Goal: Information Seeking & Learning: Understand process/instructions

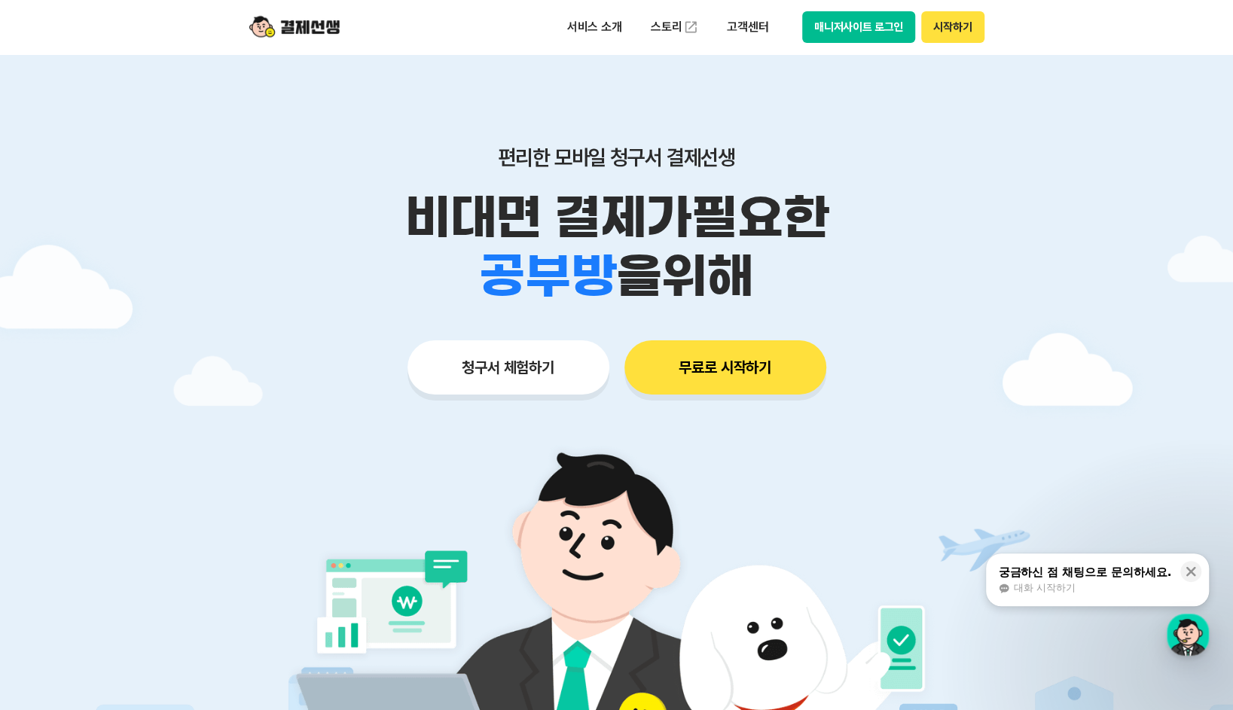
click at [861, 34] on button "매니저사이트 로그인" at bounding box center [859, 27] width 114 height 32
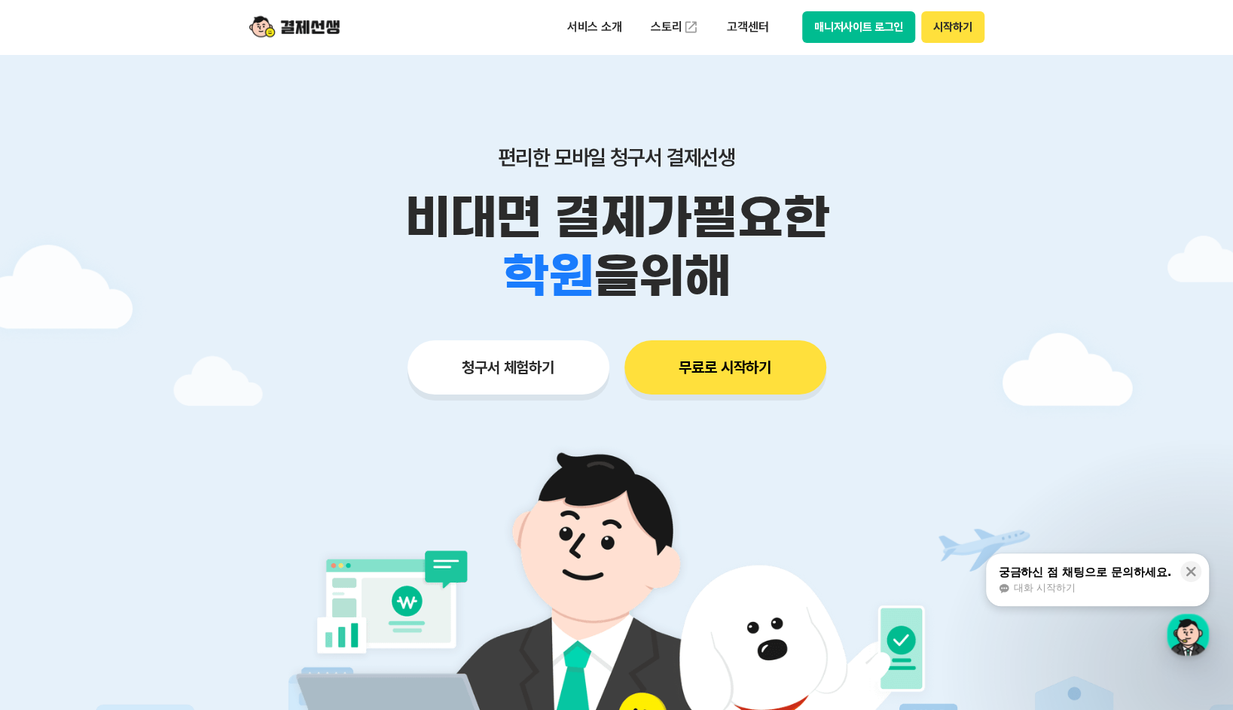
click at [835, 29] on button "매니저사이트 로그인" at bounding box center [859, 27] width 114 height 32
click at [1105, 573] on div "궁금하신 점 채팅으로 문의하세요." at bounding box center [1084, 572] width 173 height 15
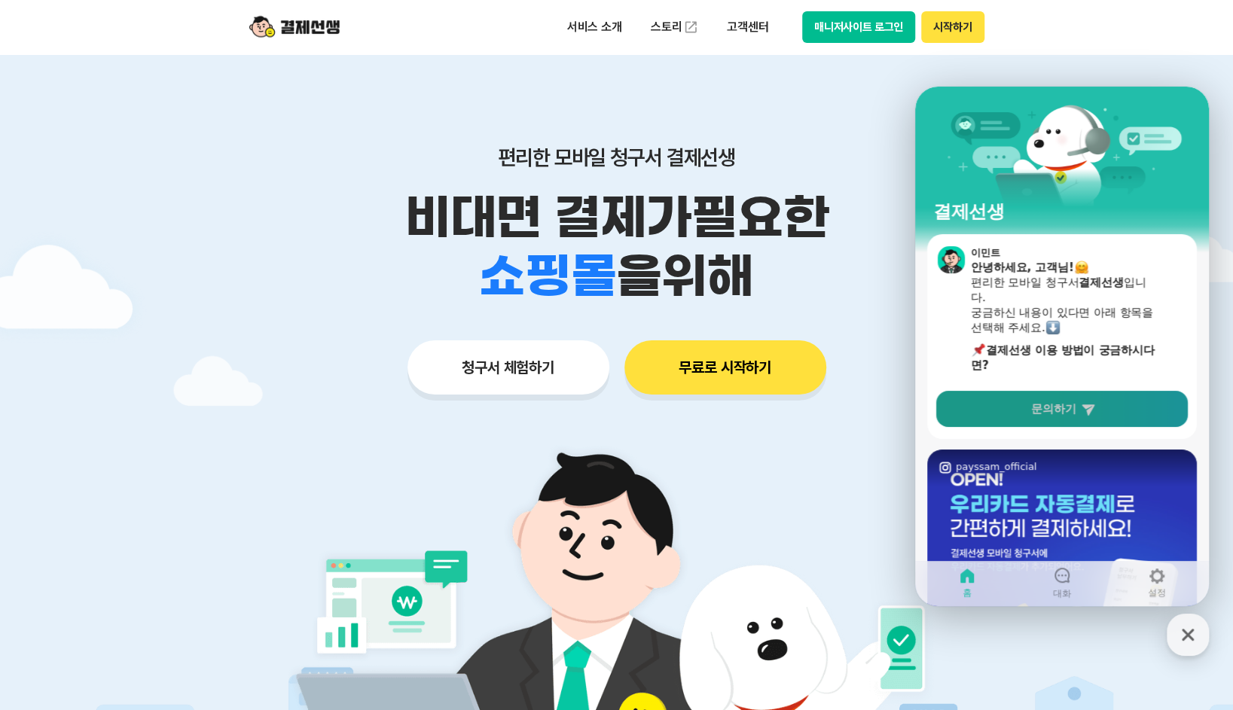
click at [1039, 425] on link "문의하기" at bounding box center [1062, 409] width 252 height 36
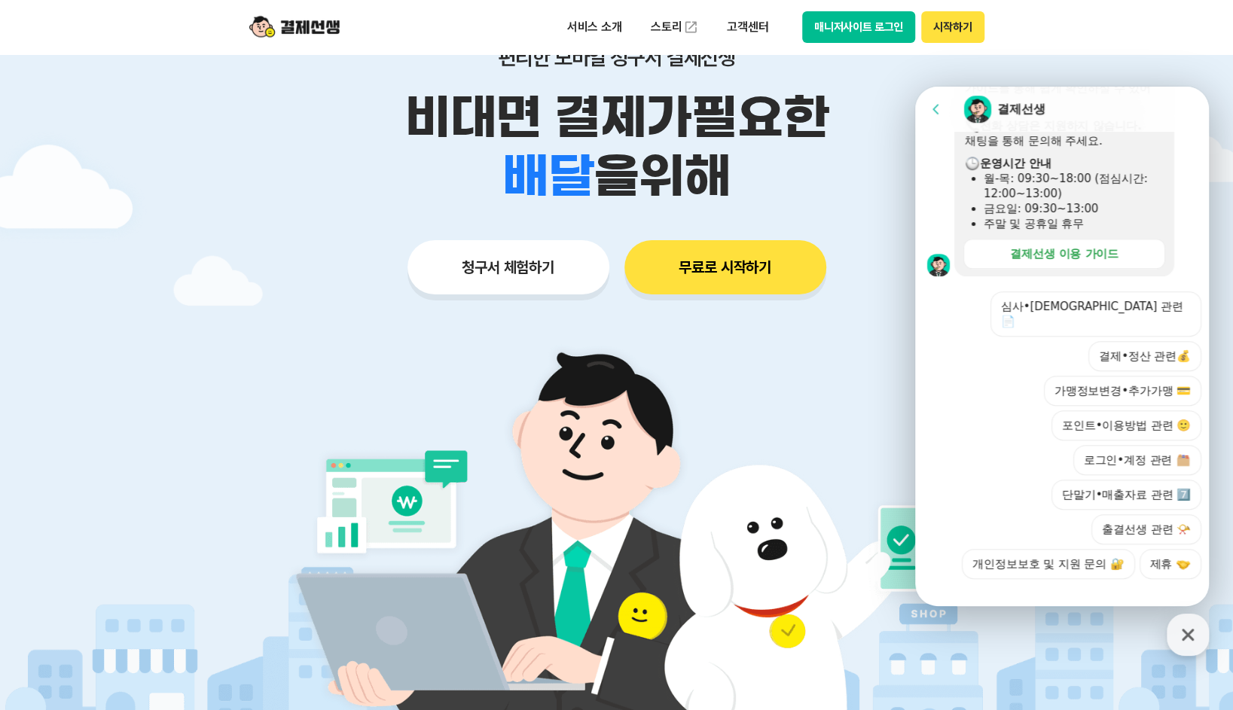
scroll to position [301, 0]
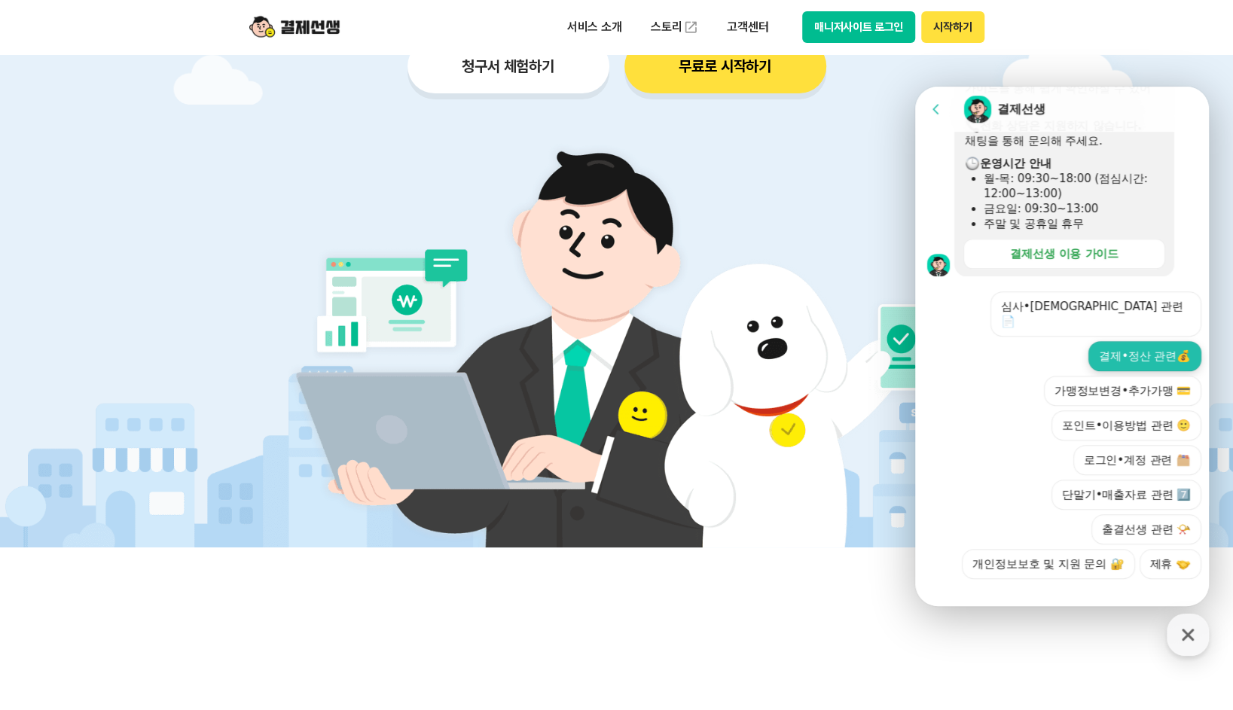
click at [1144, 341] on button "결제•정산 관련💰" at bounding box center [1145, 356] width 113 height 30
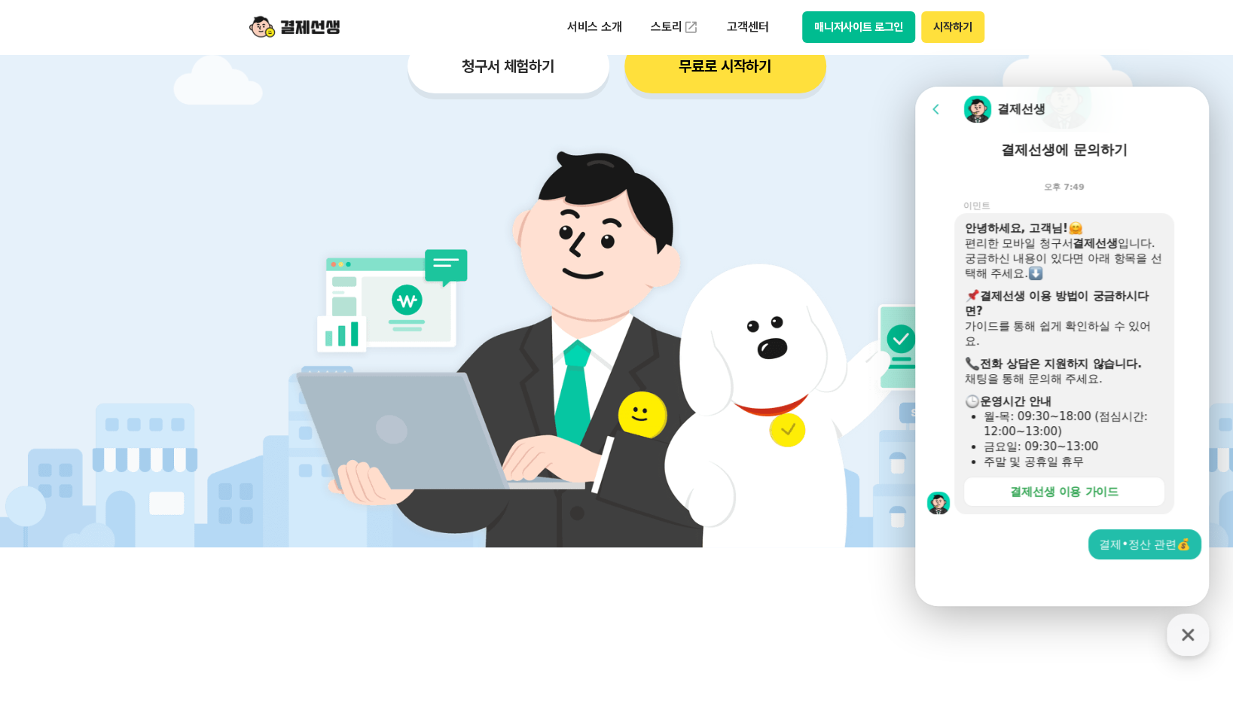
scroll to position [130, 0]
click at [1035, 579] on div at bounding box center [1064, 580] width 298 height 41
click at [1035, 590] on div at bounding box center [1064, 580] width 298 height 41
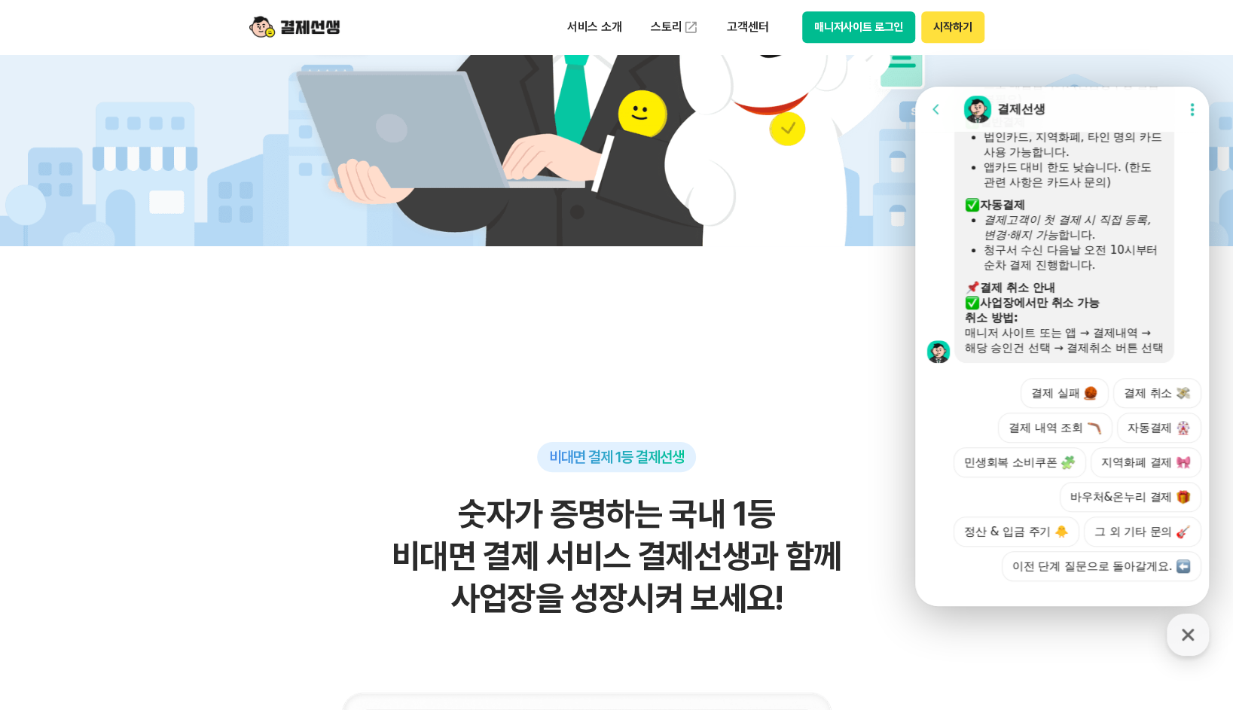
scroll to position [813, 0]
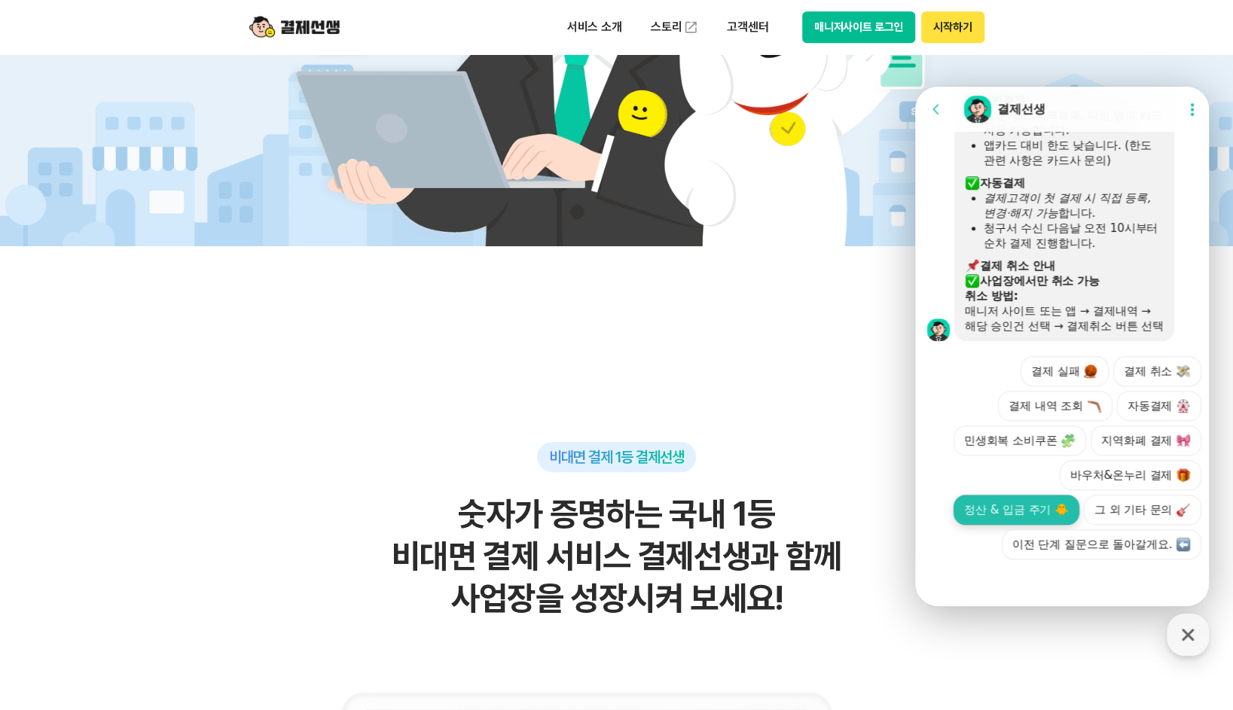
click at [1080, 495] on button "정산 & 입금 주기 🐥" at bounding box center [1017, 510] width 126 height 30
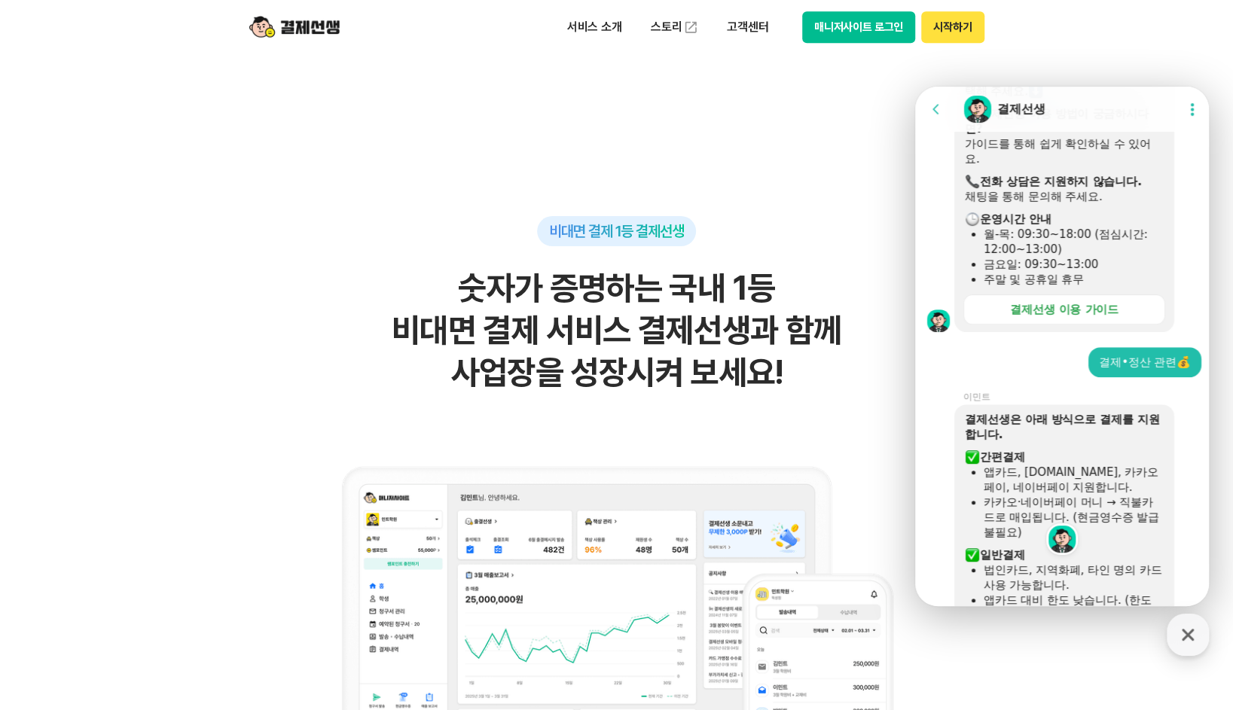
scroll to position [377, 0]
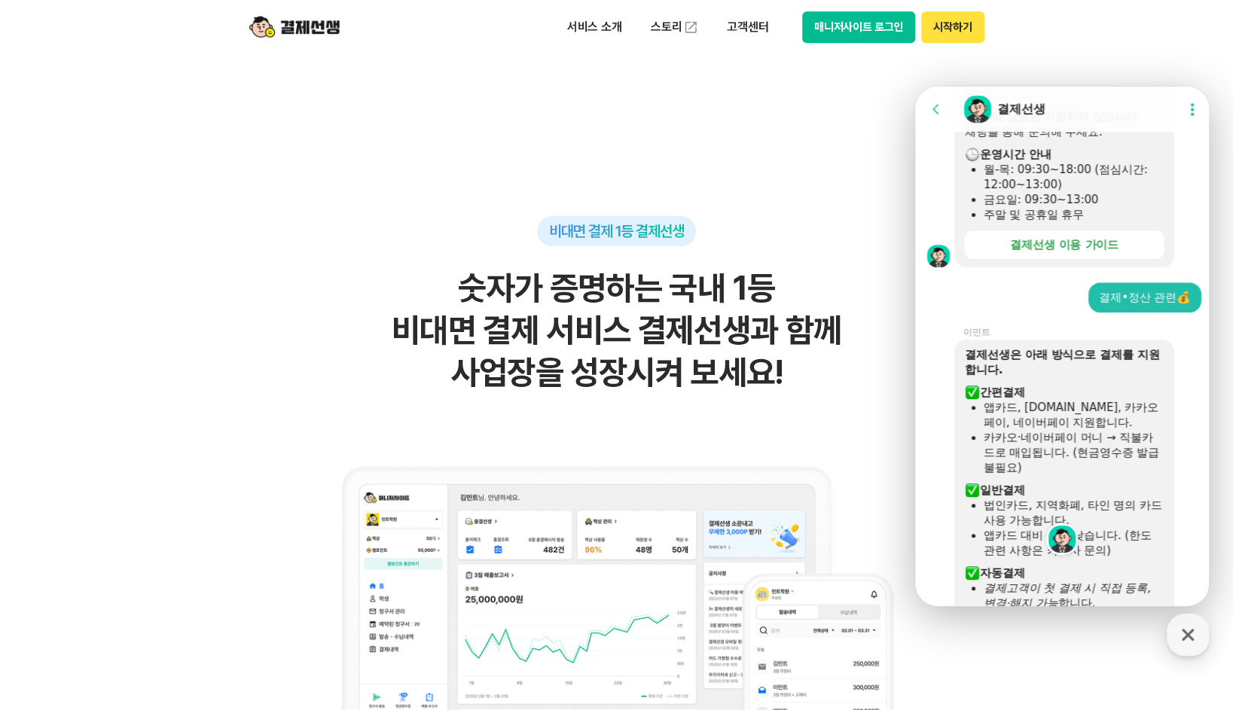
click at [1156, 308] on div "결제•정산 관련💰" at bounding box center [1145, 298] width 113 height 30
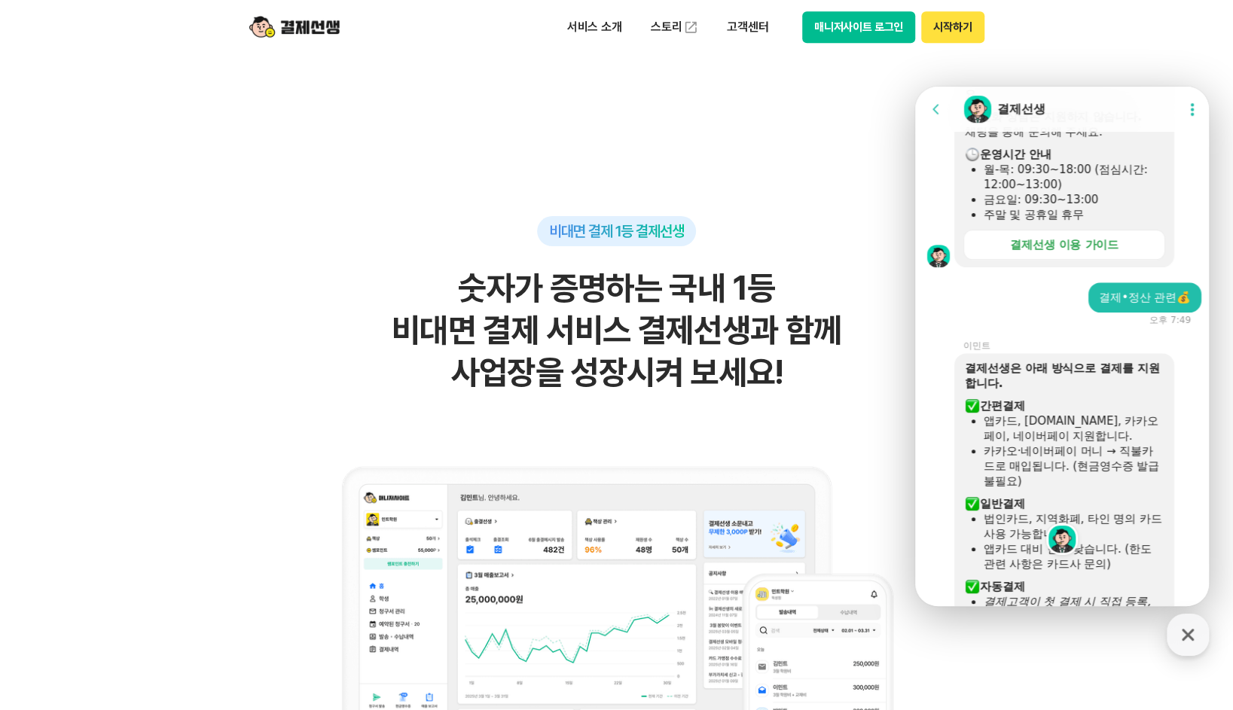
click at [1144, 298] on div "결제•정산 관련💰" at bounding box center [1145, 297] width 92 height 15
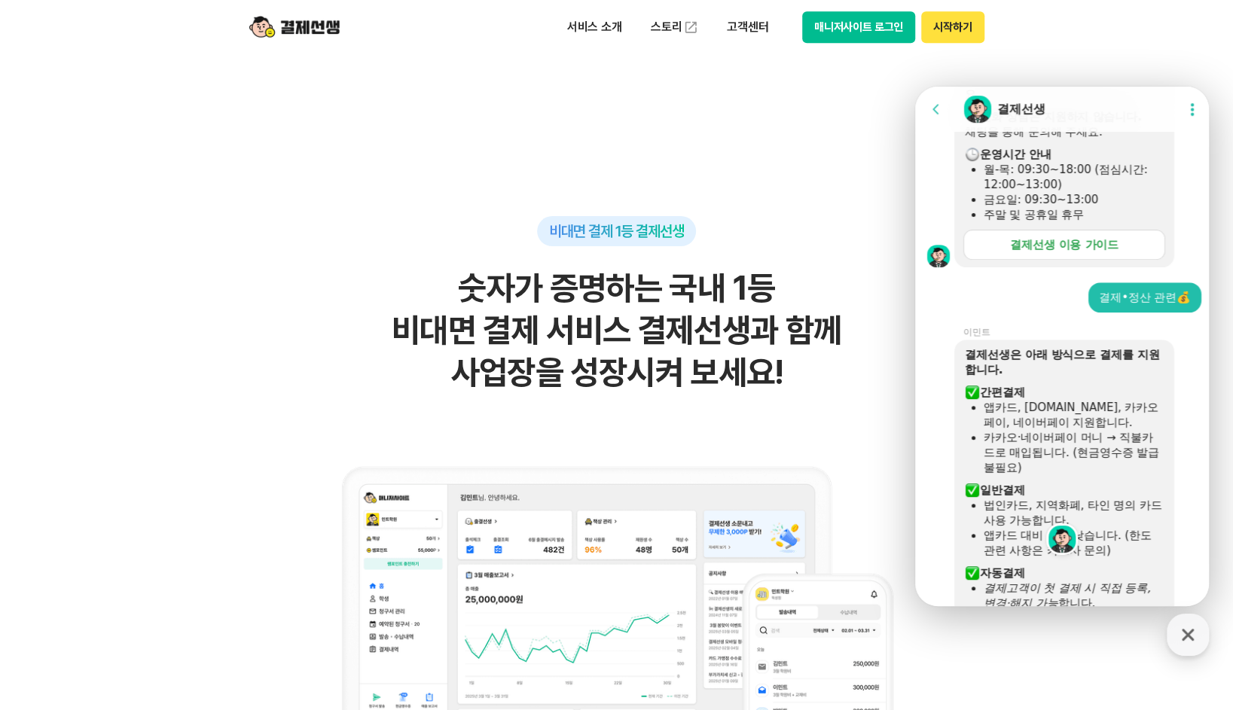
click at [1094, 249] on div "결제선생 이용 가이드" at bounding box center [1064, 244] width 108 height 15
click at [826, 41] on button "매니저사이트 로그인" at bounding box center [859, 27] width 114 height 32
